Goal: Task Accomplishment & Management: Use online tool/utility

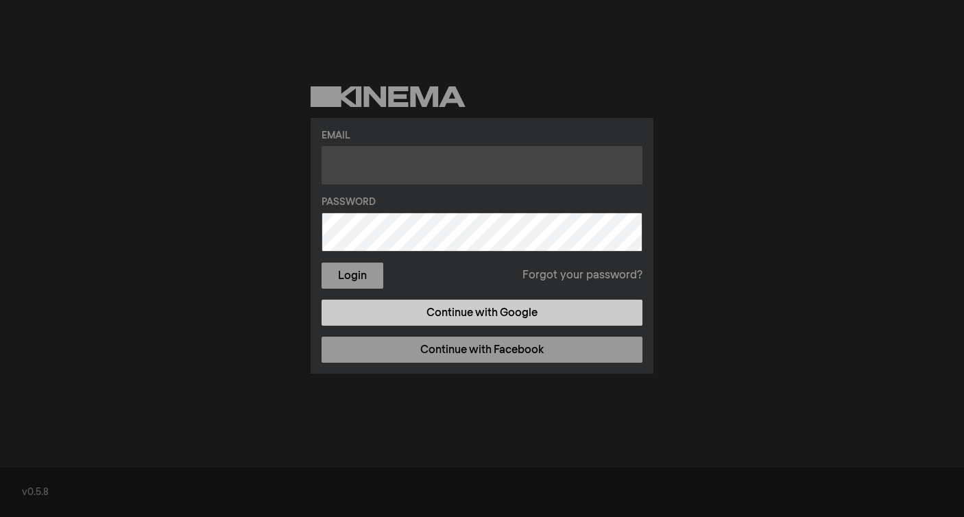
type input "[EMAIL_ADDRESS][DOMAIN_NAME]"
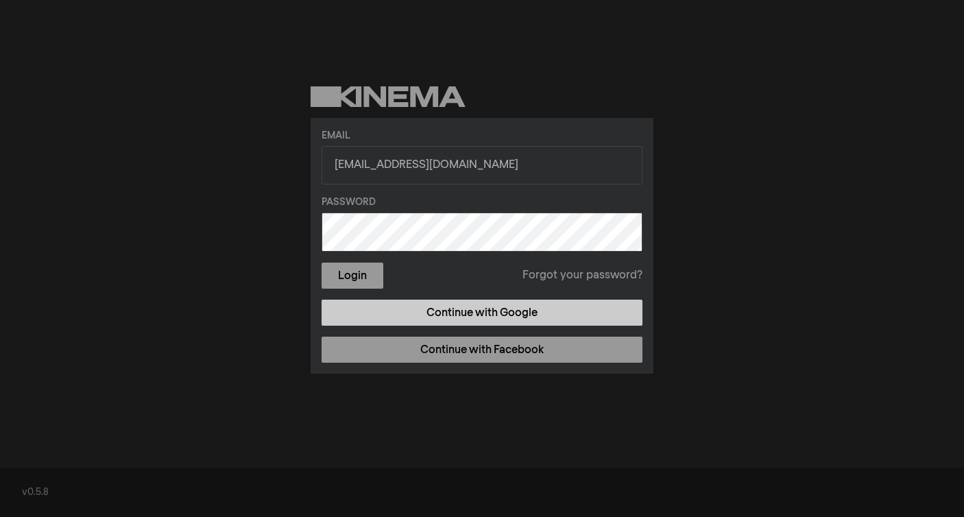
click at [474, 313] on link "Continue with Google" at bounding box center [482, 313] width 321 height 26
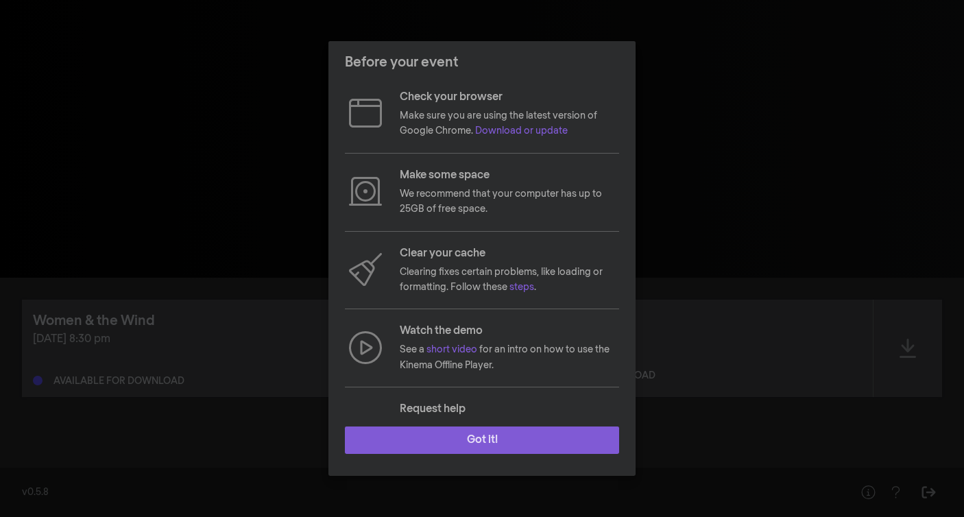
click at [505, 436] on button "Got it!" at bounding box center [482, 439] width 274 height 27
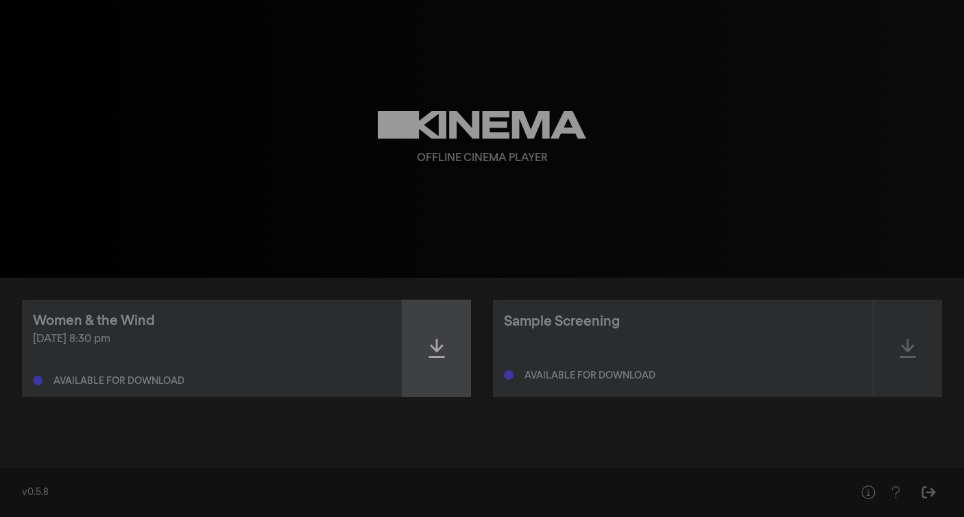
click at [437, 344] on icon at bounding box center [437, 348] width 16 height 19
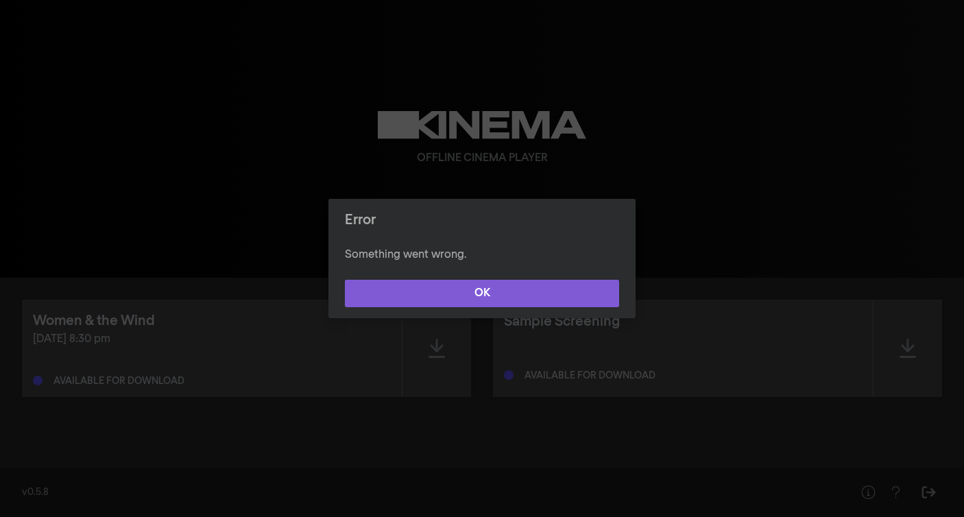
click at [491, 294] on button "OK" at bounding box center [482, 293] width 274 height 27
